Goal: Navigation & Orientation: Find specific page/section

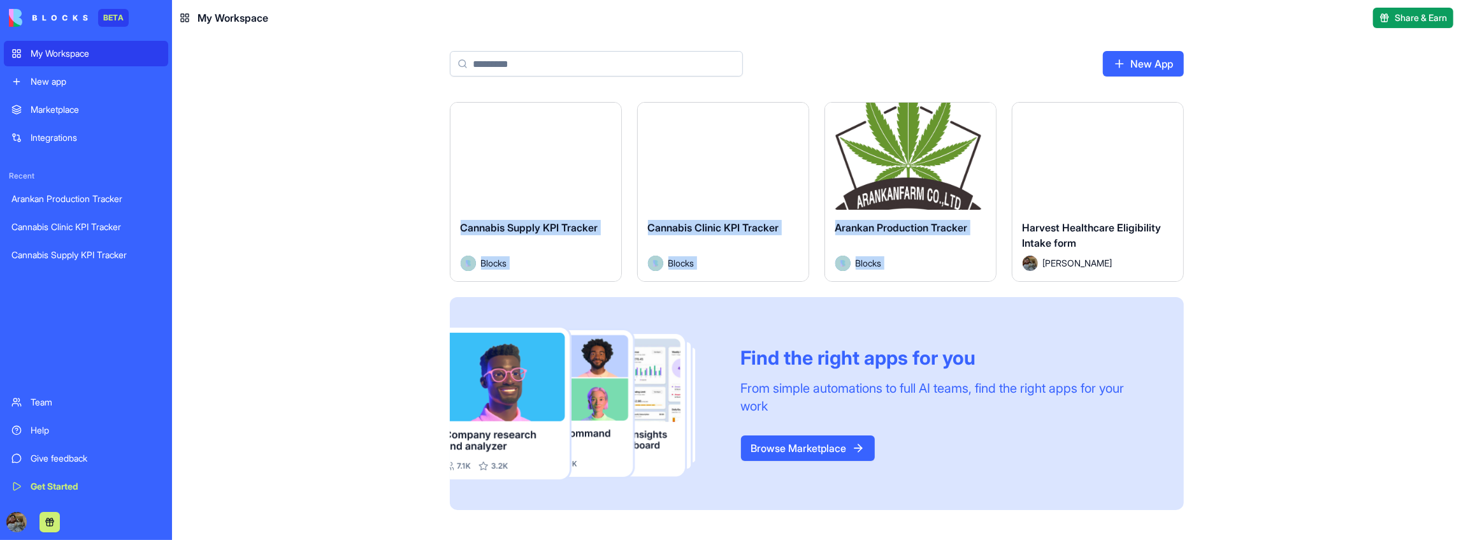
drag, startPoint x: 628, startPoint y: 147, endPoint x: 1162, endPoint y: 143, distance: 533.8
click at [1162, 143] on div "Launch Cannabis Supply KPI Tracker Blocks Launch Cannabis Clinic KPI Tracker Bl…" at bounding box center [817, 306] width 734 height 408
drag, startPoint x: 357, startPoint y: 149, endPoint x: 1185, endPoint y: 195, distance: 828.7
click at [1185, 195] on div "Launch Cannabis Supply KPI Tracker Blocks Launch Cannabis Clinic KPI Tracker Bl…" at bounding box center [816, 321] width 1289 height 438
click at [1262, 194] on div "Launch Cannabis Supply KPI Tracker Blocks Launch Cannabis Clinic KPI Tracker Bl…" at bounding box center [816, 321] width 1289 height 438
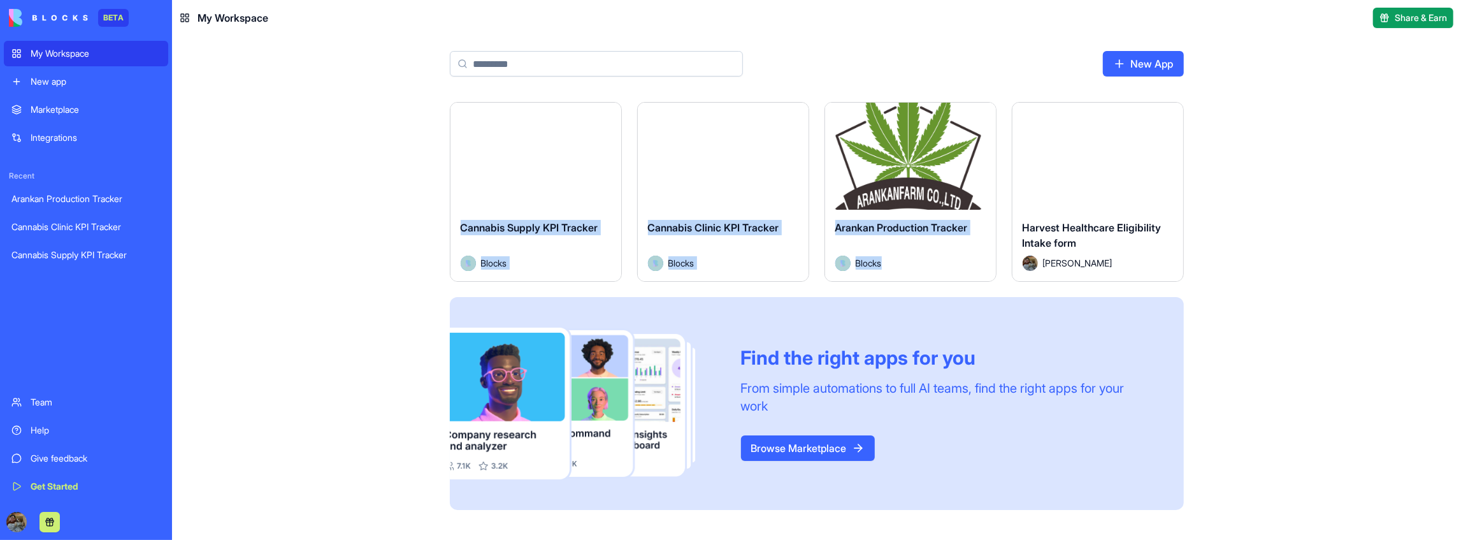
drag, startPoint x: 1352, startPoint y: 226, endPoint x: 507, endPoint y: 134, distance: 849.6
click at [508, 135] on div "Launch Cannabis Supply KPI Tracker Blocks Launch Cannabis Clinic KPI Tracker Bl…" at bounding box center [816, 321] width 1289 height 438
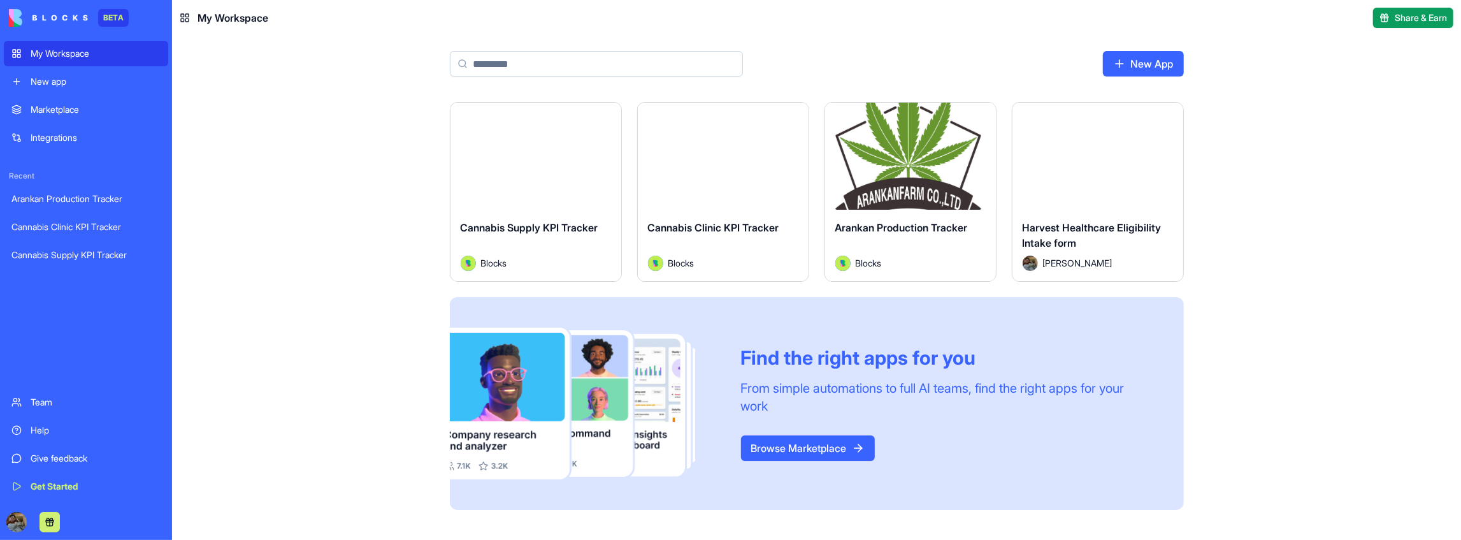
click at [387, 130] on div "Launch Cannabis Supply KPI Tracker Blocks Launch Cannabis Clinic KPI Tracker Bl…" at bounding box center [816, 321] width 1289 height 438
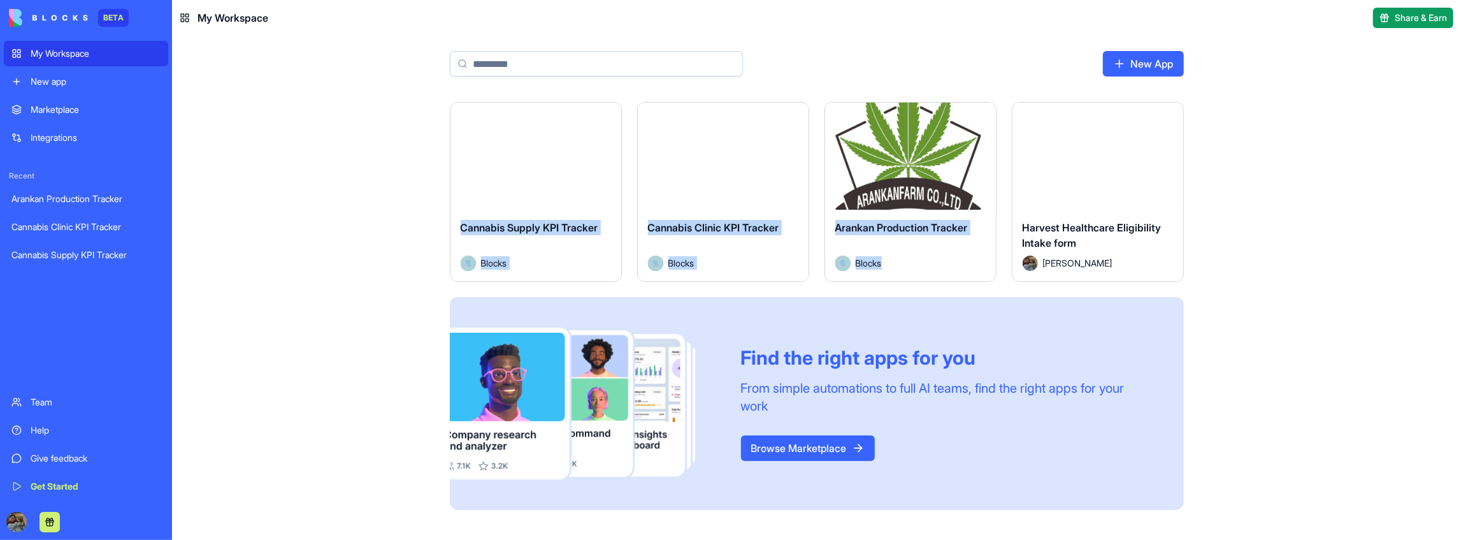
drag, startPoint x: 384, startPoint y: 131, endPoint x: 1254, endPoint y: 218, distance: 874.5
click at [1254, 218] on div "Launch Cannabis Supply KPI Tracker Blocks Launch Cannabis Clinic KPI Tracker Bl…" at bounding box center [816, 321] width 1289 height 438
click at [1254, 261] on div "Launch Cannabis Supply KPI Tracker Blocks Launch Cannabis Clinic KPI Tracker Bl…" at bounding box center [816, 321] width 1289 height 438
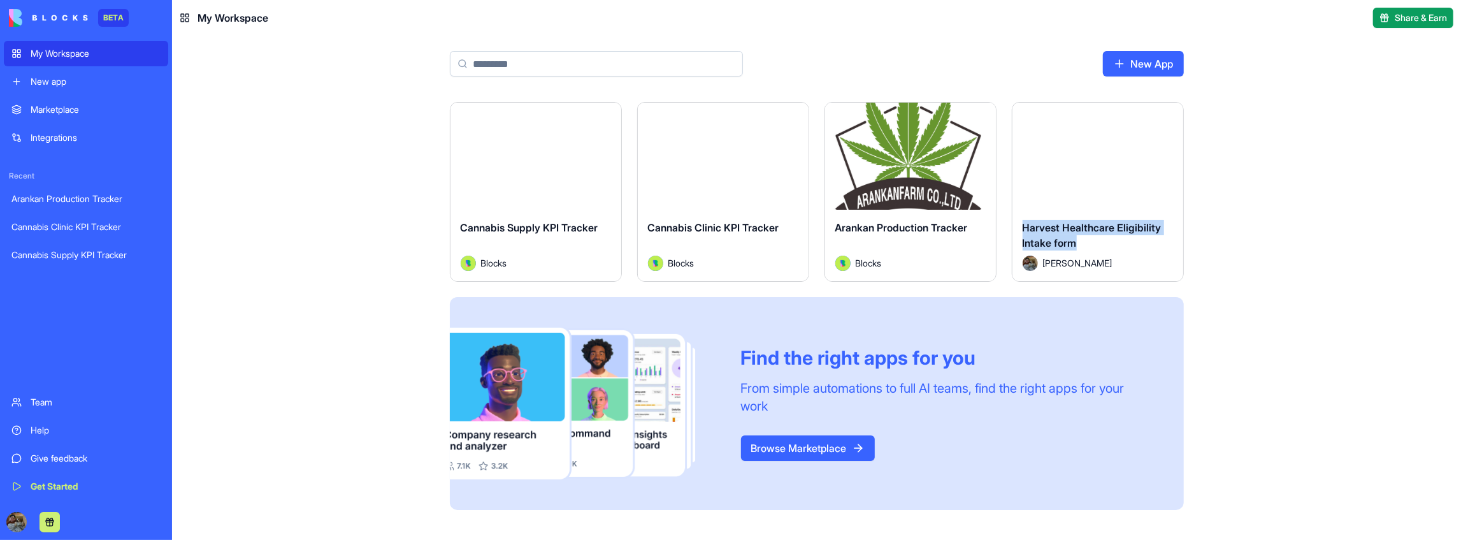
drag, startPoint x: 1249, startPoint y: 267, endPoint x: 1174, endPoint y: 241, distance: 79.4
click at [1174, 241] on div "Launch Cannabis Supply KPI Tracker Blocks Launch Cannabis Clinic KPI Tracker Bl…" at bounding box center [816, 321] width 1289 height 438
click at [1218, 289] on div "Launch Cannabis Supply KPI Tracker Blocks Launch Cannabis Clinic KPI Tracker Bl…" at bounding box center [816, 313] width 815 height 423
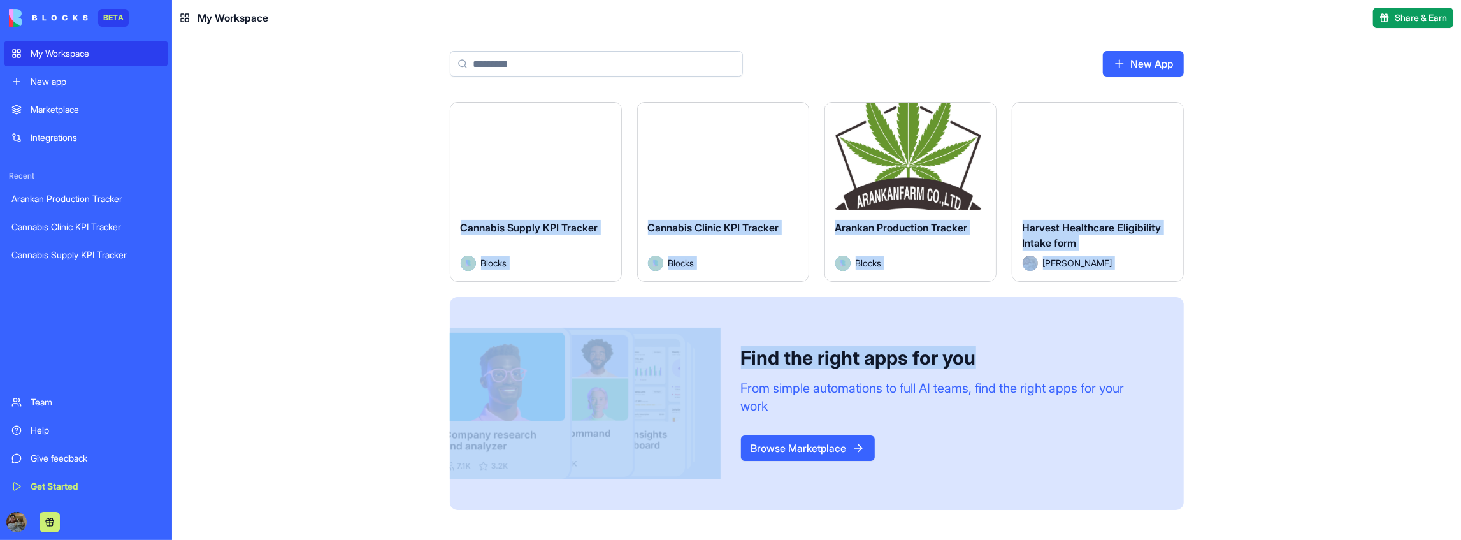
drag, startPoint x: 1217, startPoint y: 294, endPoint x: 495, endPoint y: 159, distance: 734.8
click at [495, 159] on div "Launch Cannabis Supply KPI Tracker Blocks Launch Cannabis Clinic KPI Tracker Bl…" at bounding box center [816, 313] width 815 height 423
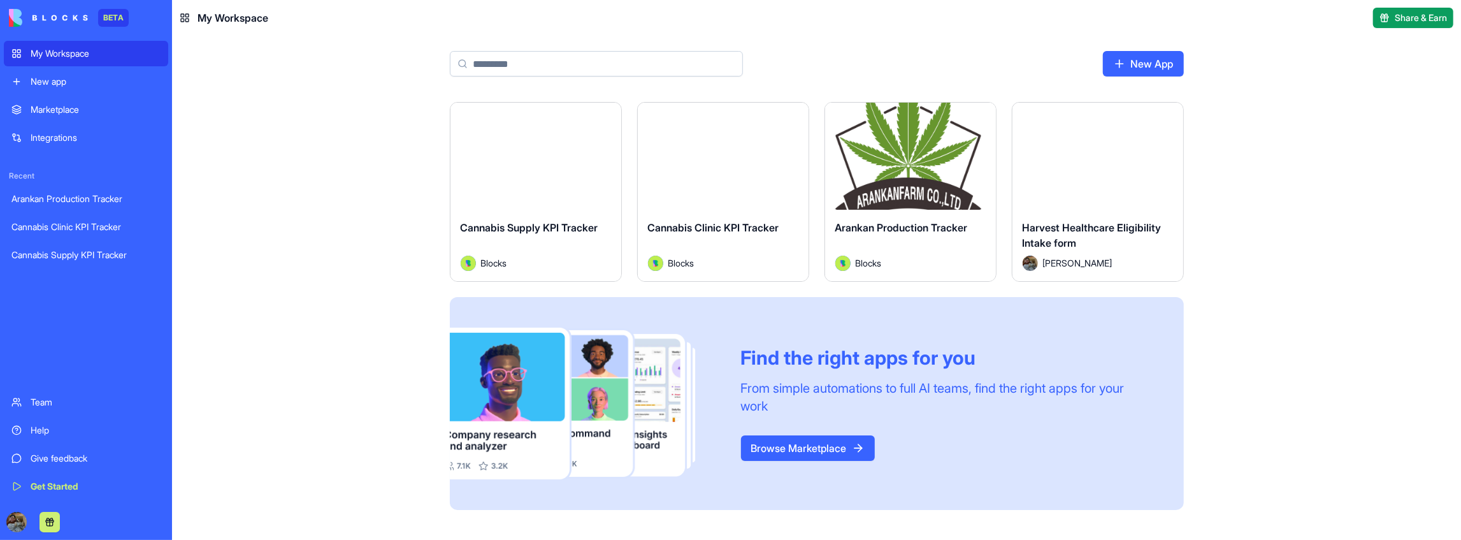
click at [371, 135] on div "Launch Cannabis Supply KPI Tracker Blocks Launch Cannabis Clinic KPI Tracker Bl…" at bounding box center [816, 321] width 1289 height 438
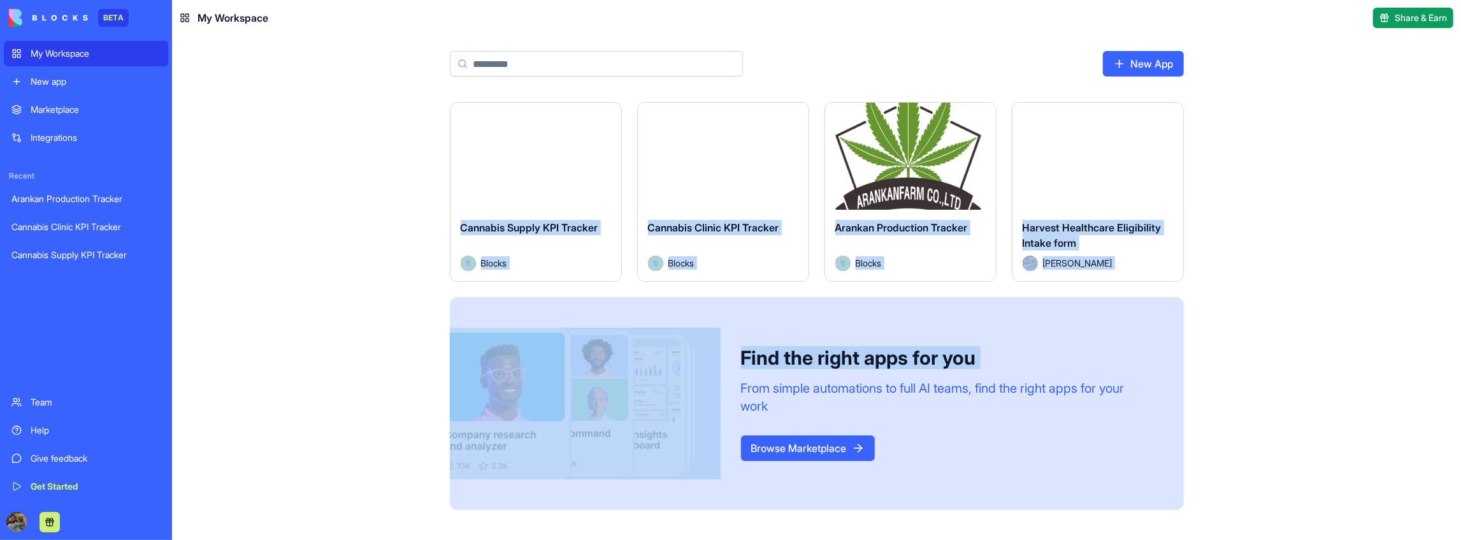
drag, startPoint x: 371, startPoint y: 135, endPoint x: 1251, endPoint y: 344, distance: 904.7
click at [1251, 344] on div "Launch Cannabis Supply KPI Tracker Blocks Launch Cannabis Clinic KPI Tracker Bl…" at bounding box center [816, 321] width 1289 height 438
click at [1256, 341] on div "Launch Cannabis Supply KPI Tracker Blocks Launch Cannabis Clinic KPI Tracker Bl…" at bounding box center [816, 321] width 1289 height 438
drag, startPoint x: 1257, startPoint y: 341, endPoint x: 395, endPoint y: 138, distance: 885.4
click at [395, 138] on div "Launch Cannabis Supply KPI Tracker Blocks Launch Cannabis Clinic KPI Tracker Bl…" at bounding box center [816, 321] width 1289 height 438
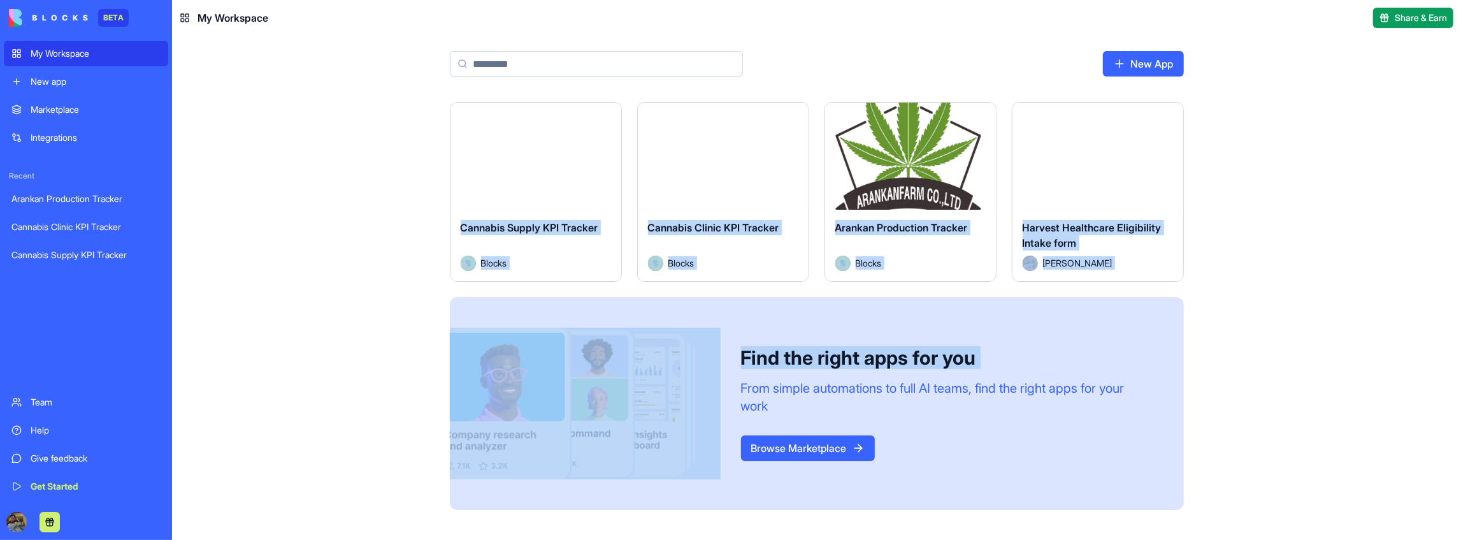
click at [76, 60] on link "My Workspace" at bounding box center [86, 53] width 164 height 25
